Goal: Find specific page/section: Find specific page/section

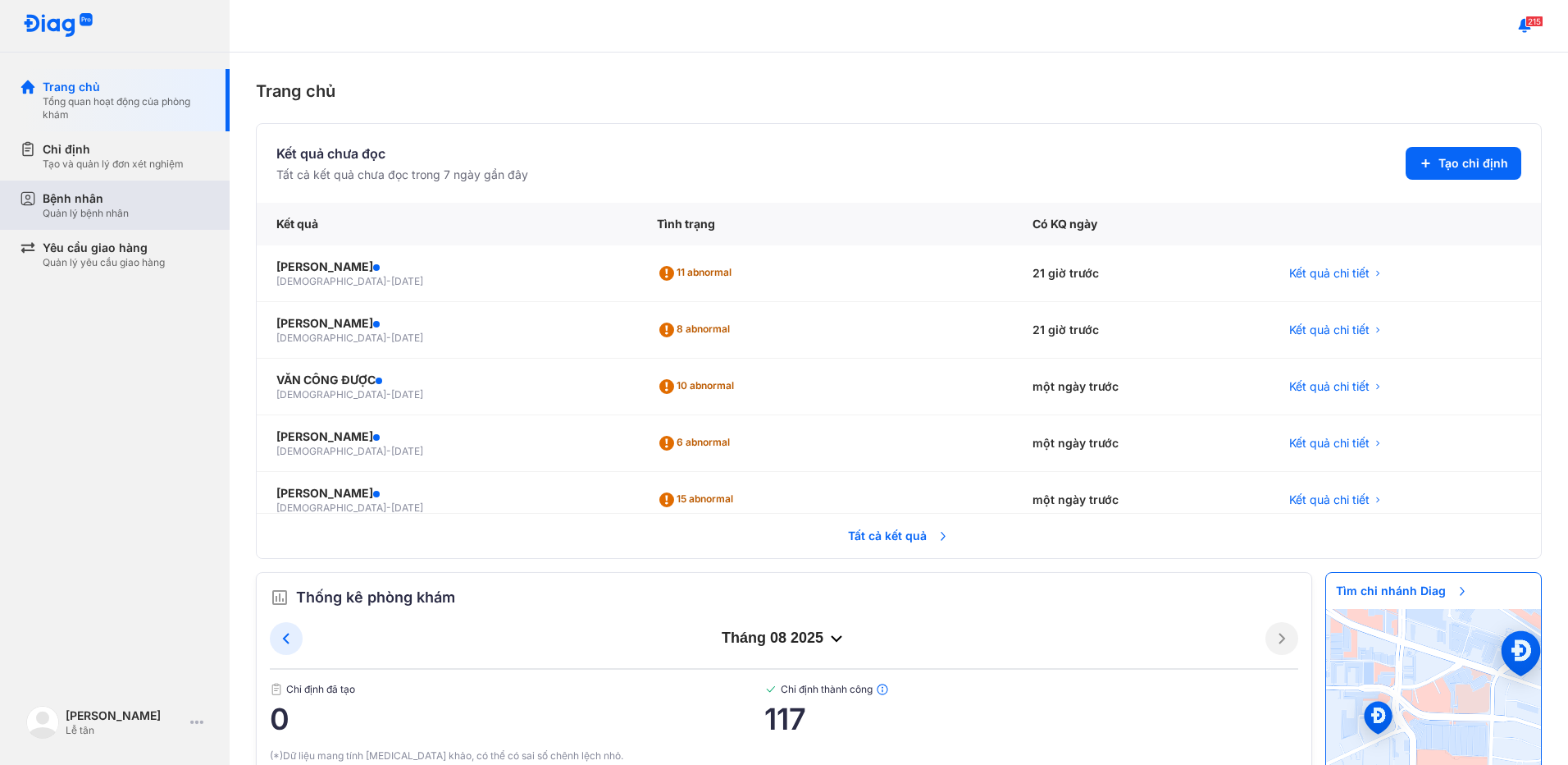
click at [119, 199] on div "Bệnh nhân" at bounding box center [86, 199] width 86 height 16
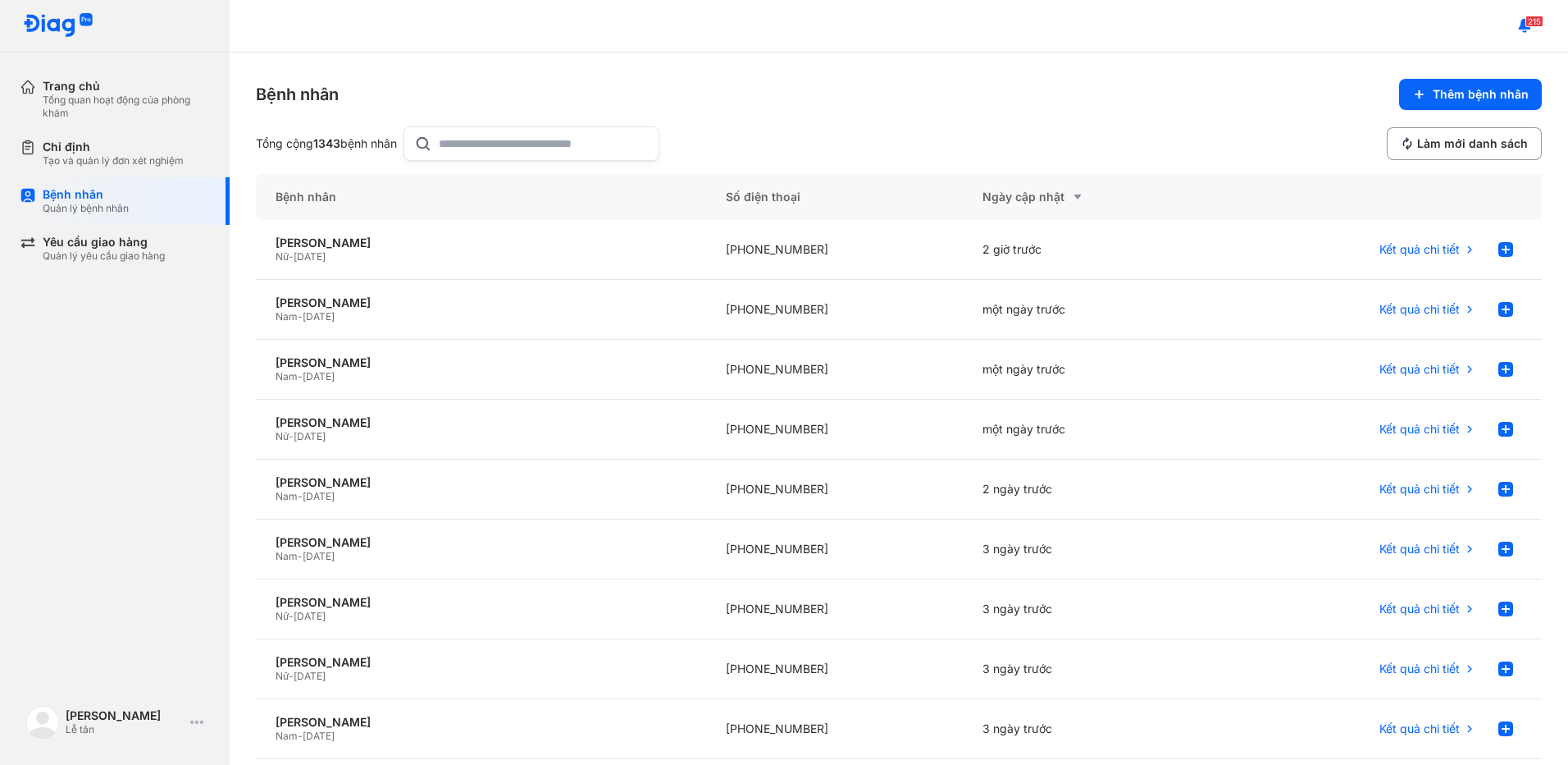
click at [497, 133] on input "text" at bounding box center [544, 143] width 210 height 33
type input "**********"
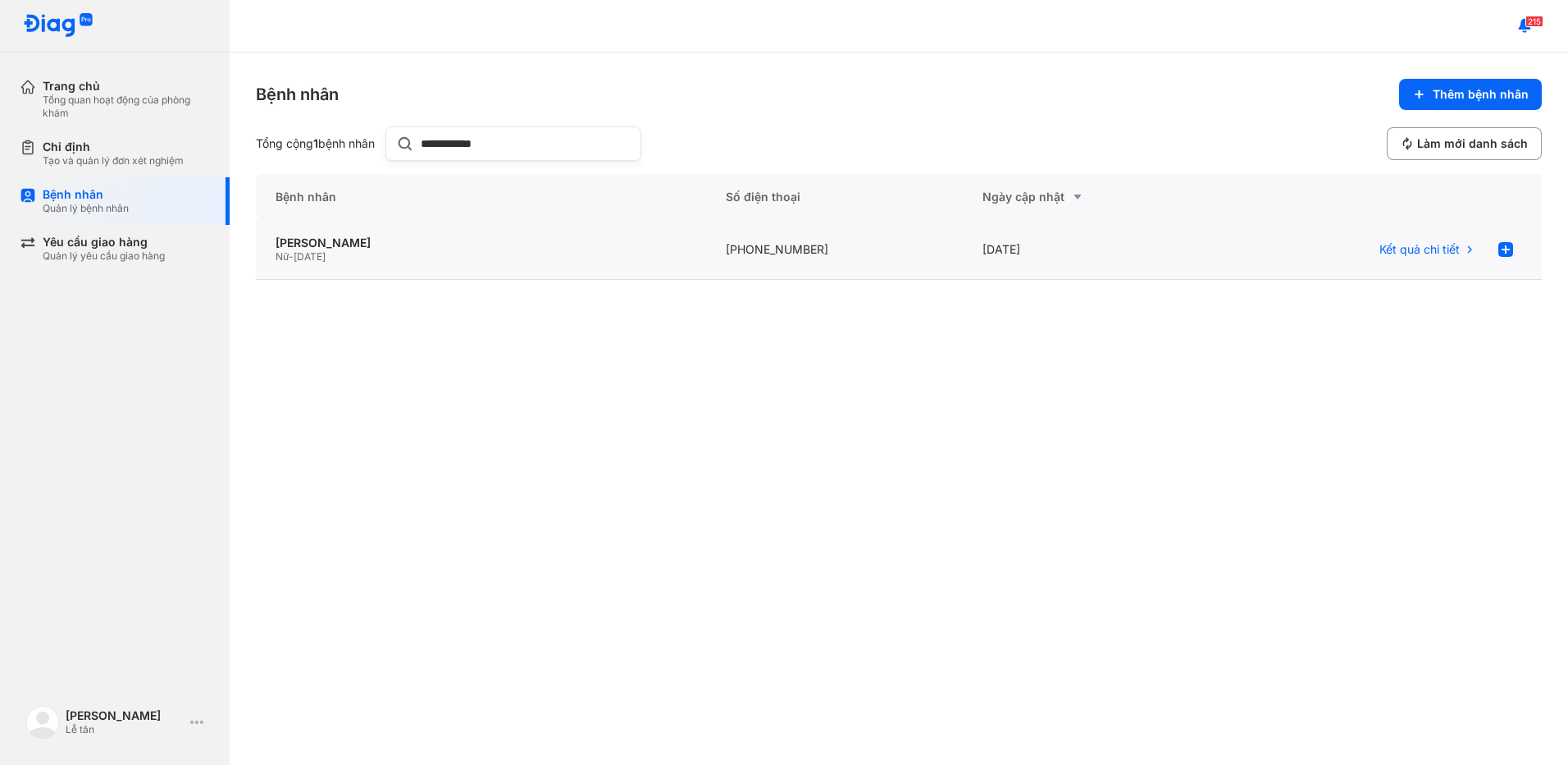
click at [512, 257] on div "Nữ - 09/10/1959" at bounding box center [481, 257] width 411 height 13
